Goal: Navigation & Orientation: Find specific page/section

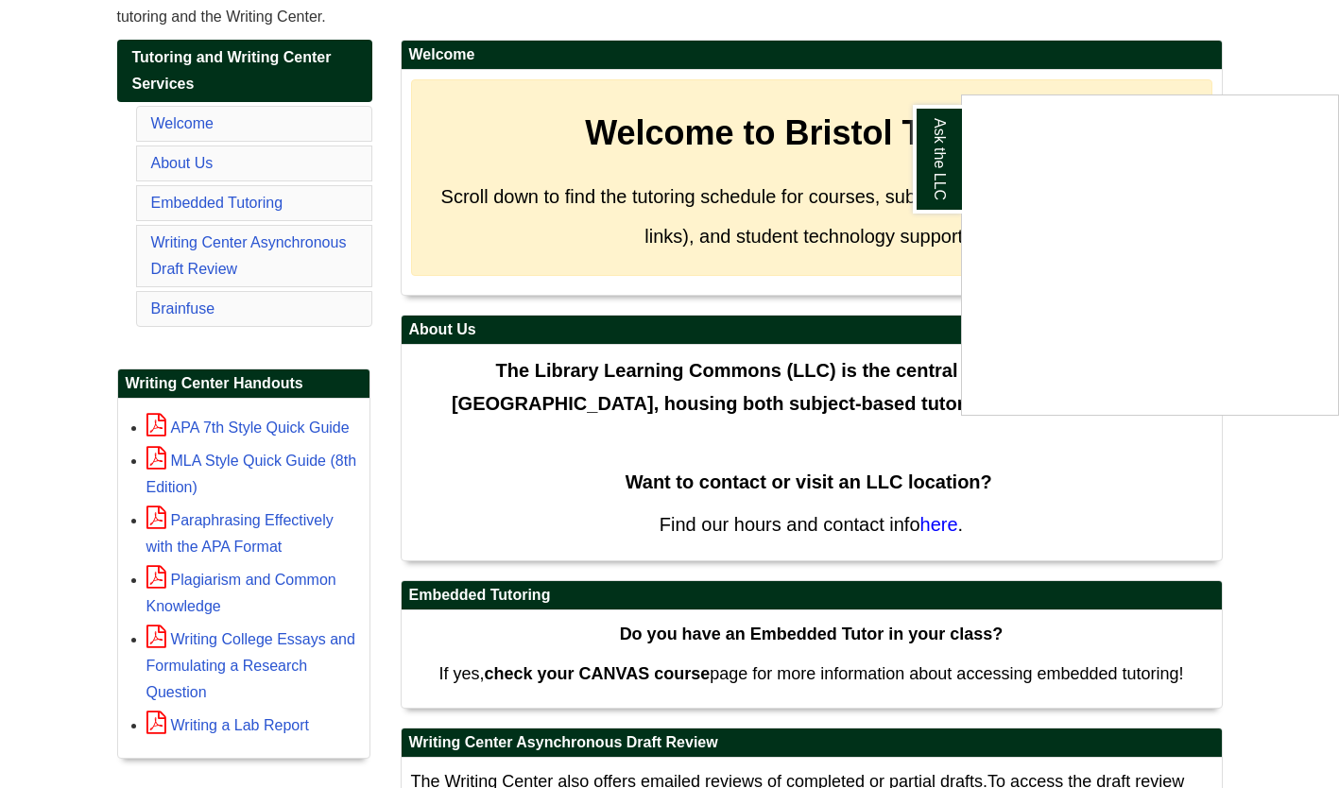
scroll to position [300, 0]
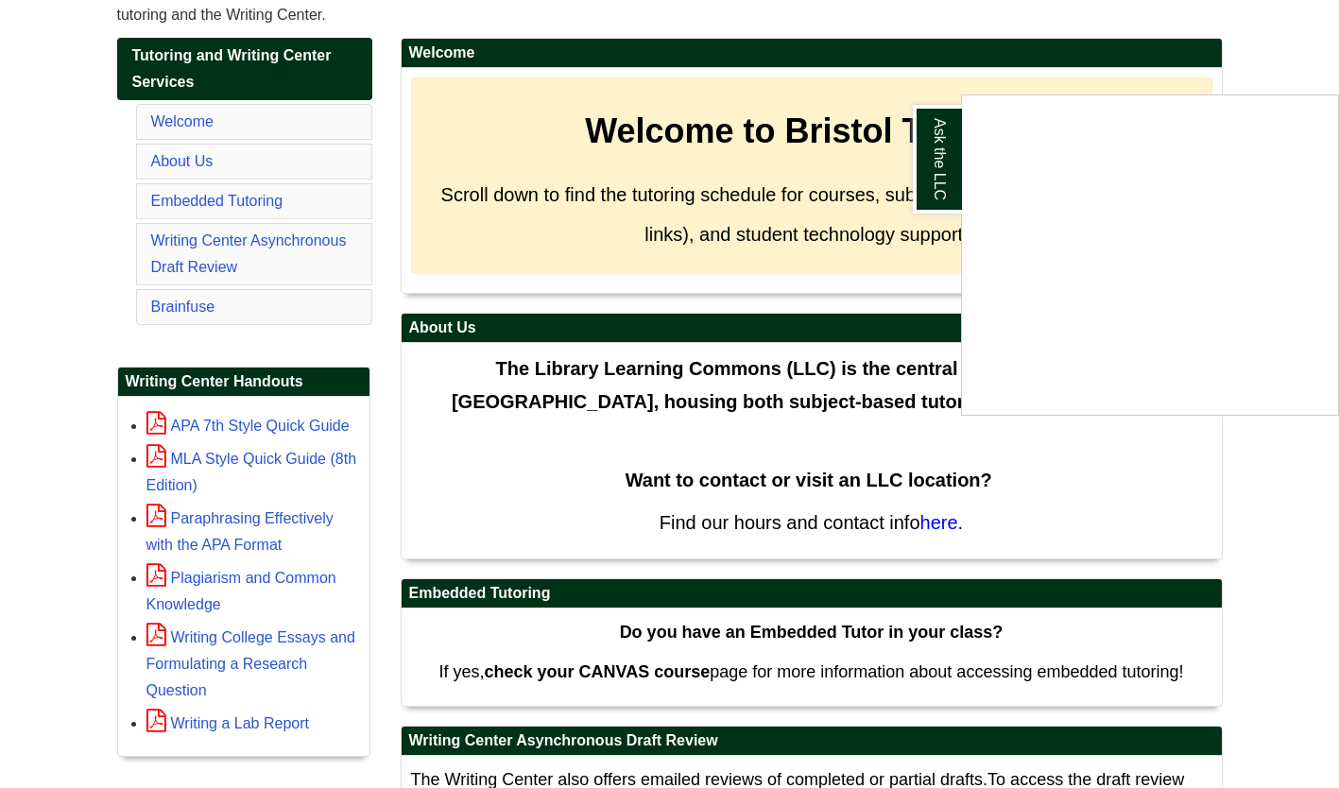
click at [953, 531] on div "Ask the LLC" at bounding box center [669, 394] width 1339 height 788
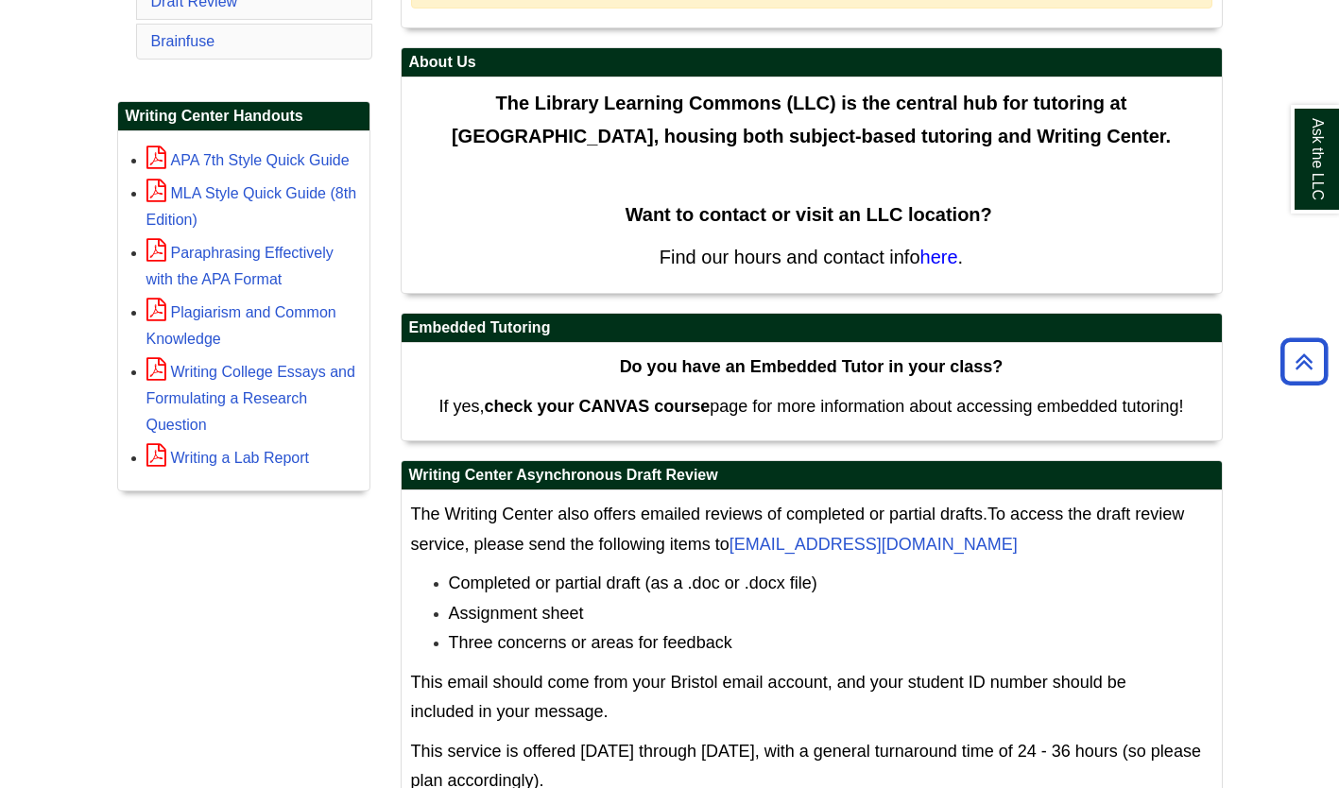
scroll to position [564, 0]
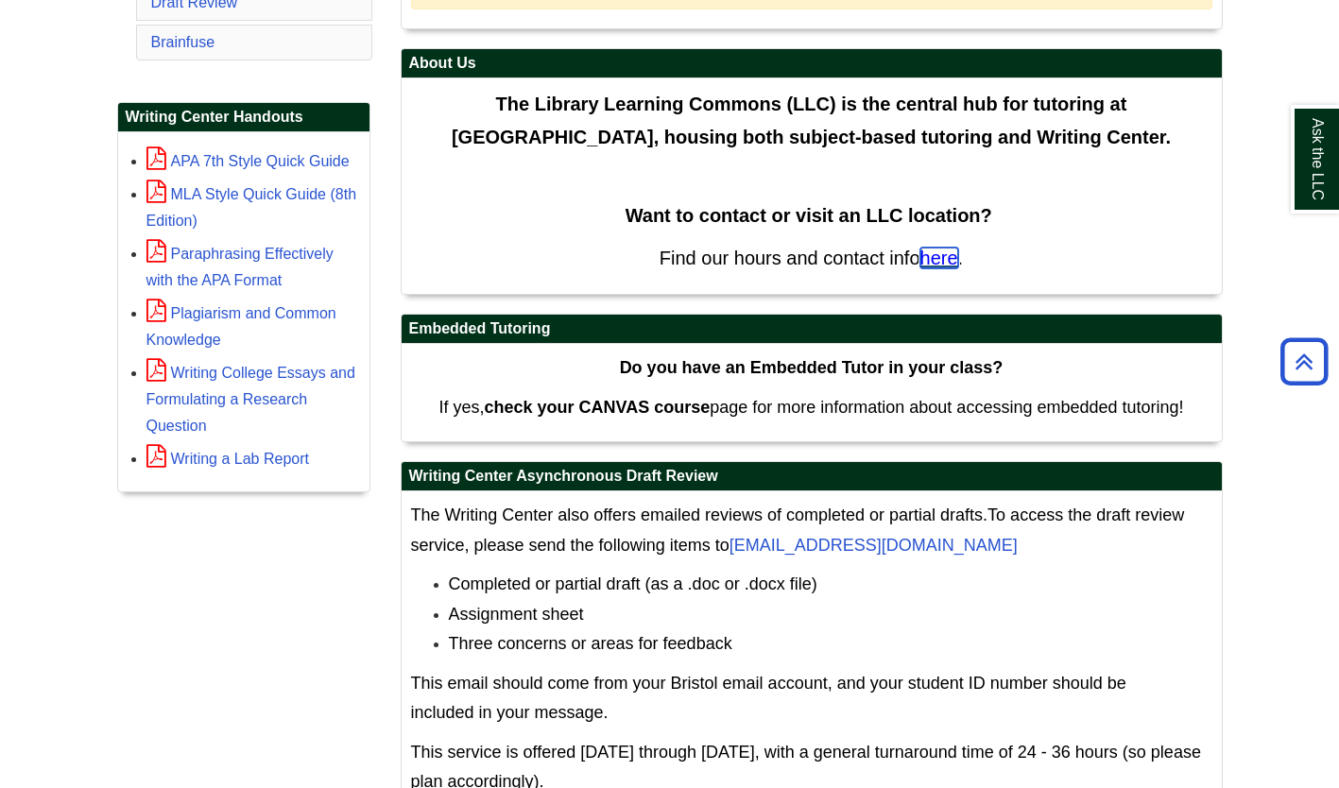
click at [940, 259] on span "here" at bounding box center [939, 258] width 38 height 21
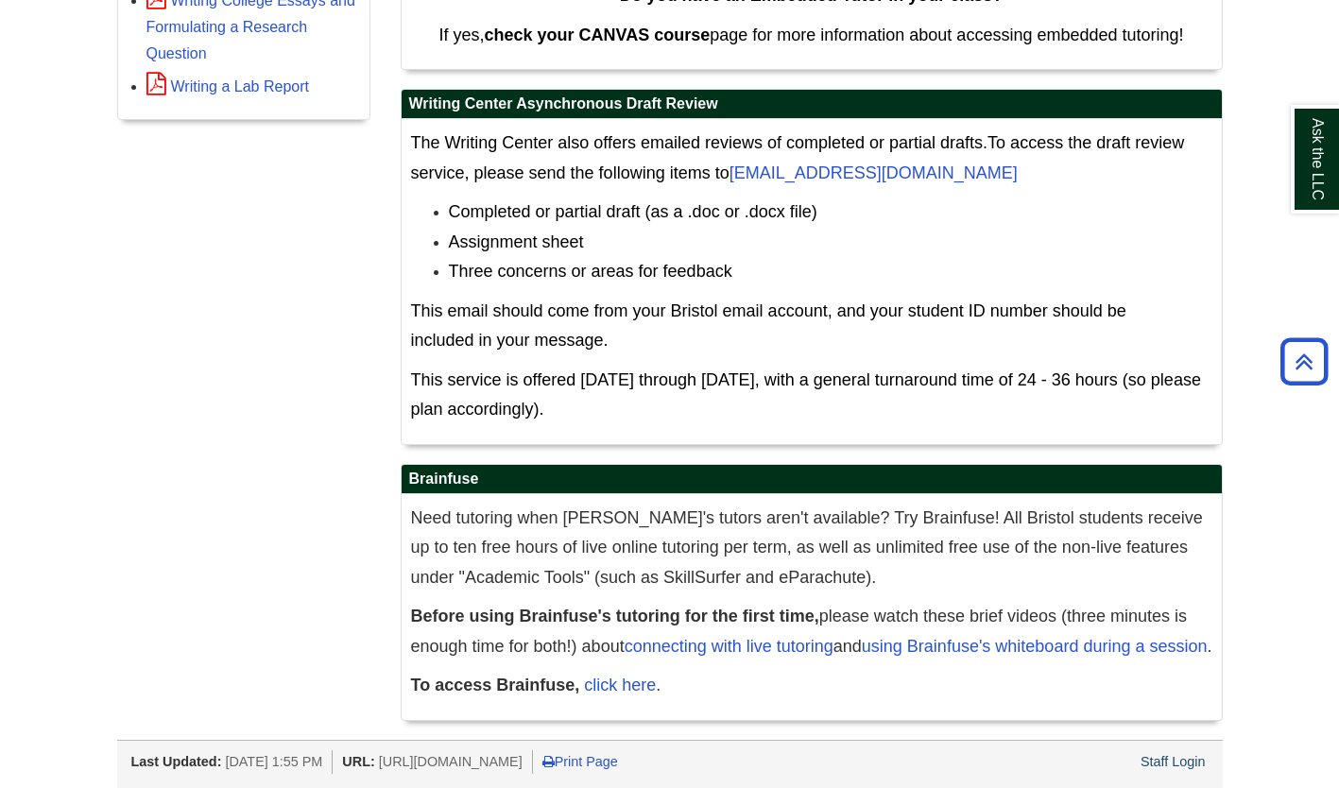
scroll to position [965, 0]
click at [634, 686] on link "click here" at bounding box center [620, 685] width 72 height 19
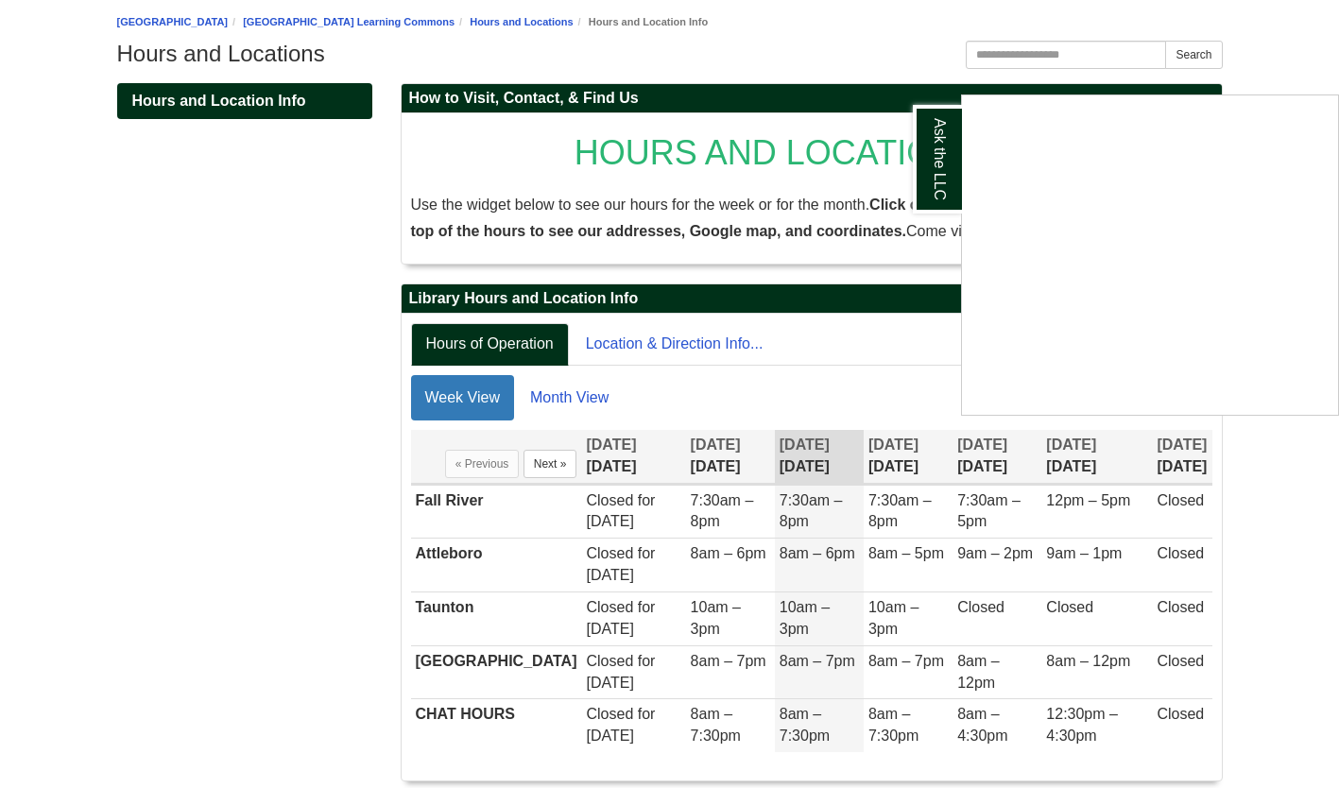
scroll to position [203, 0]
click at [792, 506] on div "Ask the LLC" at bounding box center [669, 394] width 1339 height 788
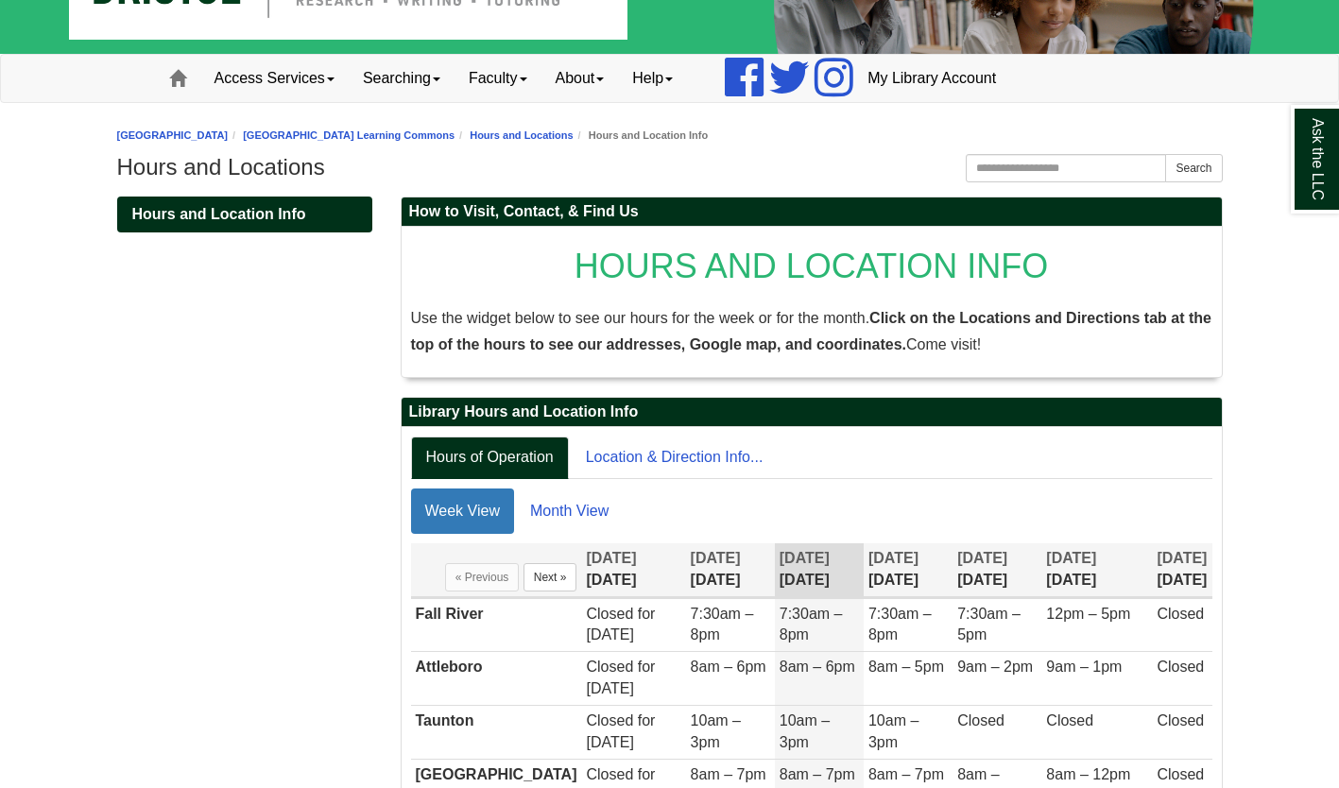
scroll to position [91, 0]
